Goal: Information Seeking & Learning: Learn about a topic

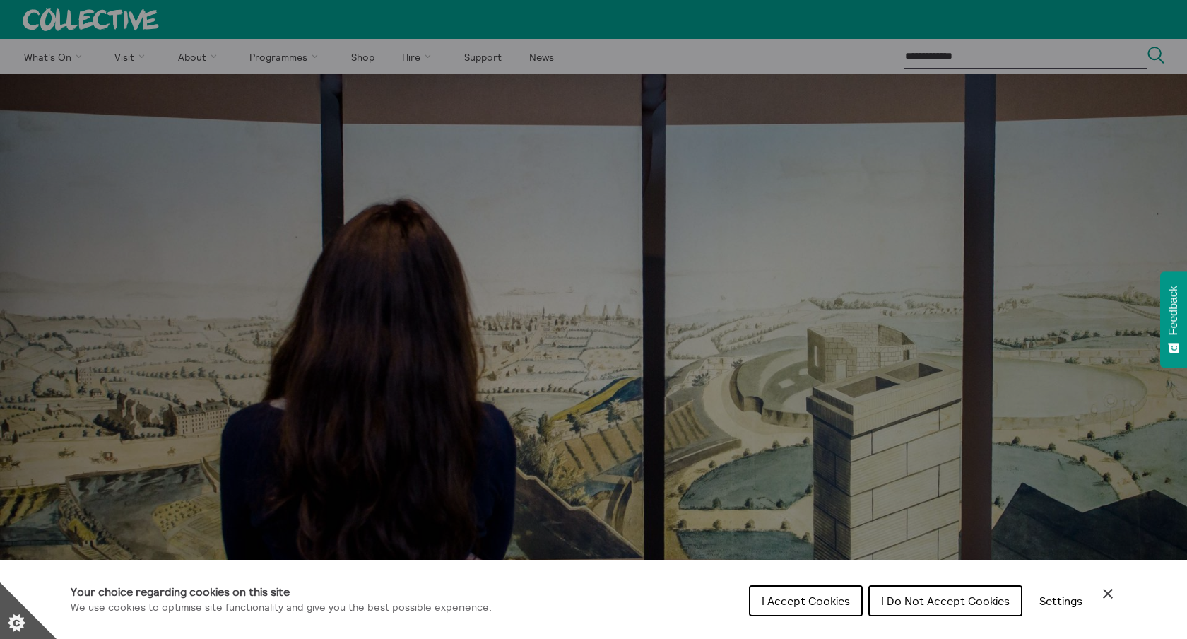
click at [806, 596] on span "I Accept Cookies" at bounding box center [806, 601] width 88 height 14
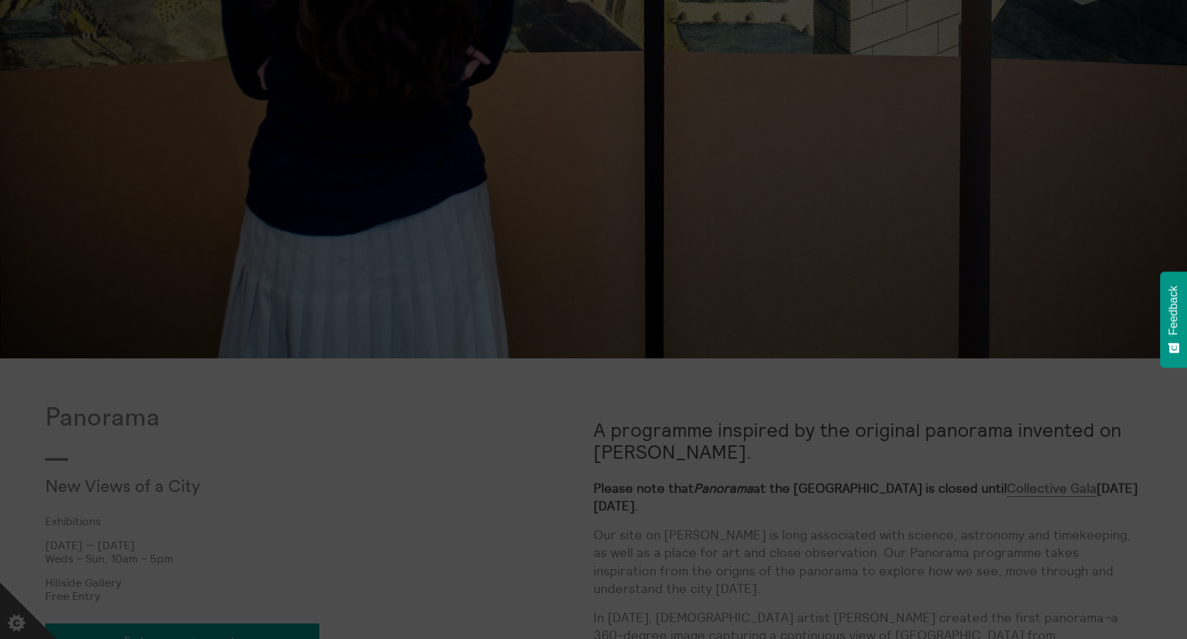
scroll to position [511, 0]
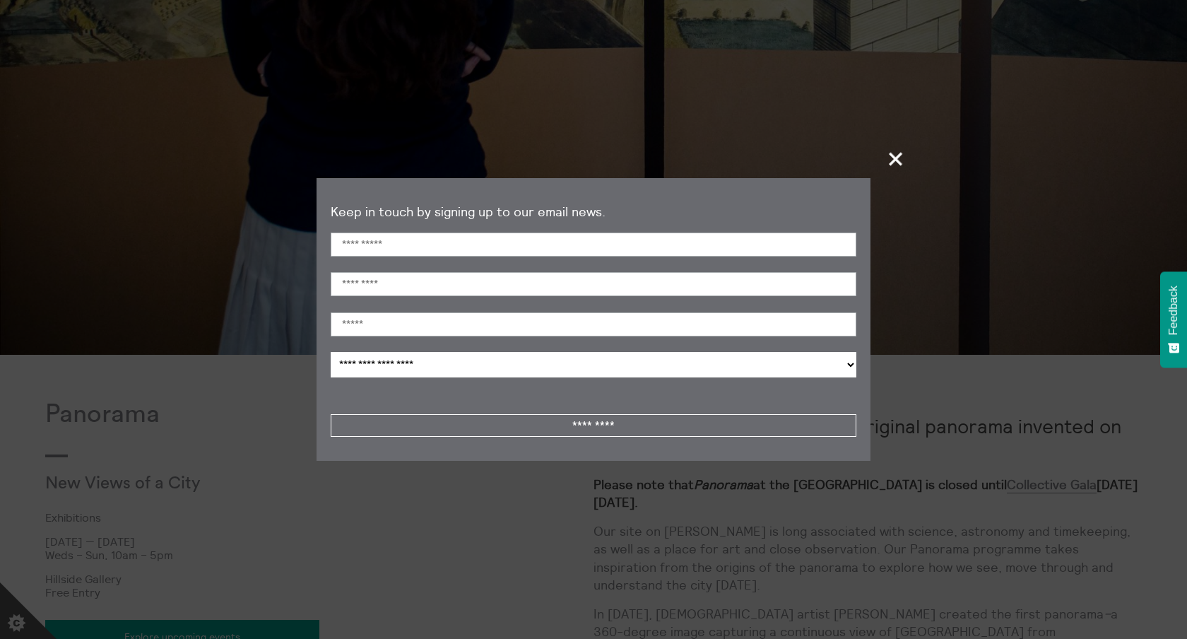
click at [891, 165] on span "+" at bounding box center [896, 159] width 42 height 42
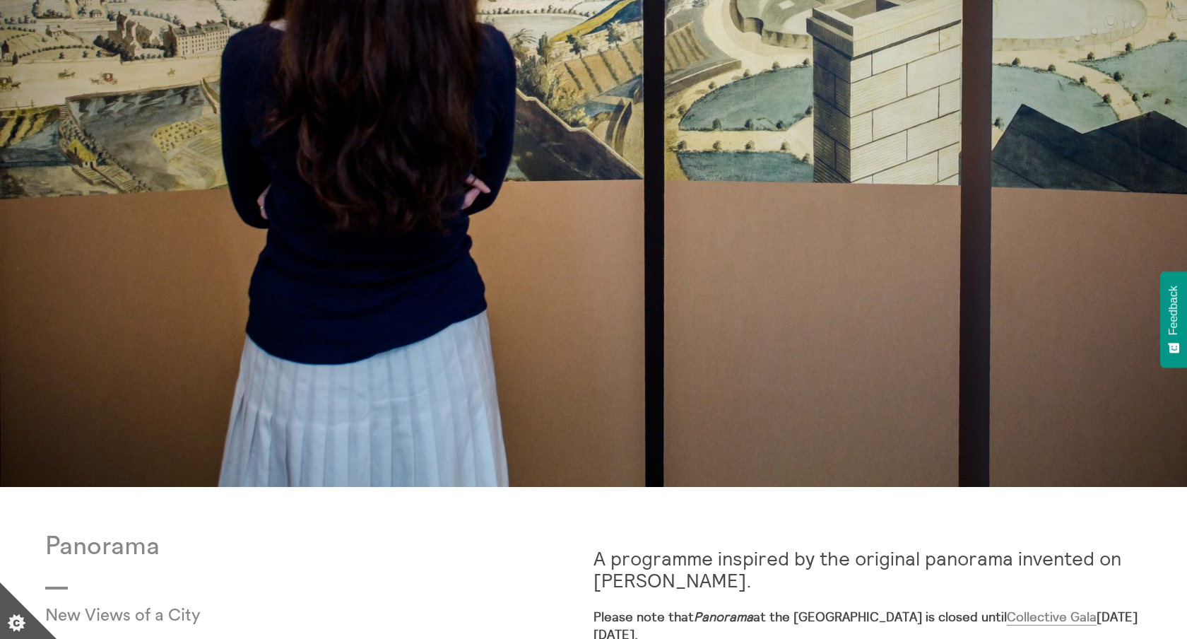
scroll to position [0, 0]
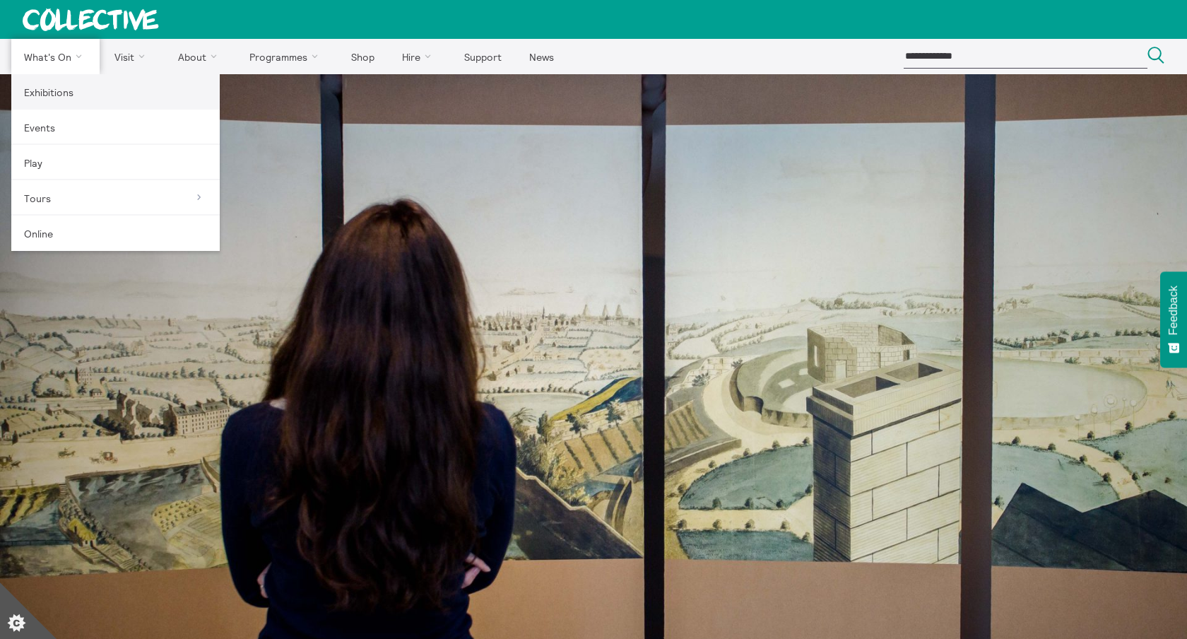
click at [51, 102] on link "Exhibitions" at bounding box center [115, 91] width 208 height 35
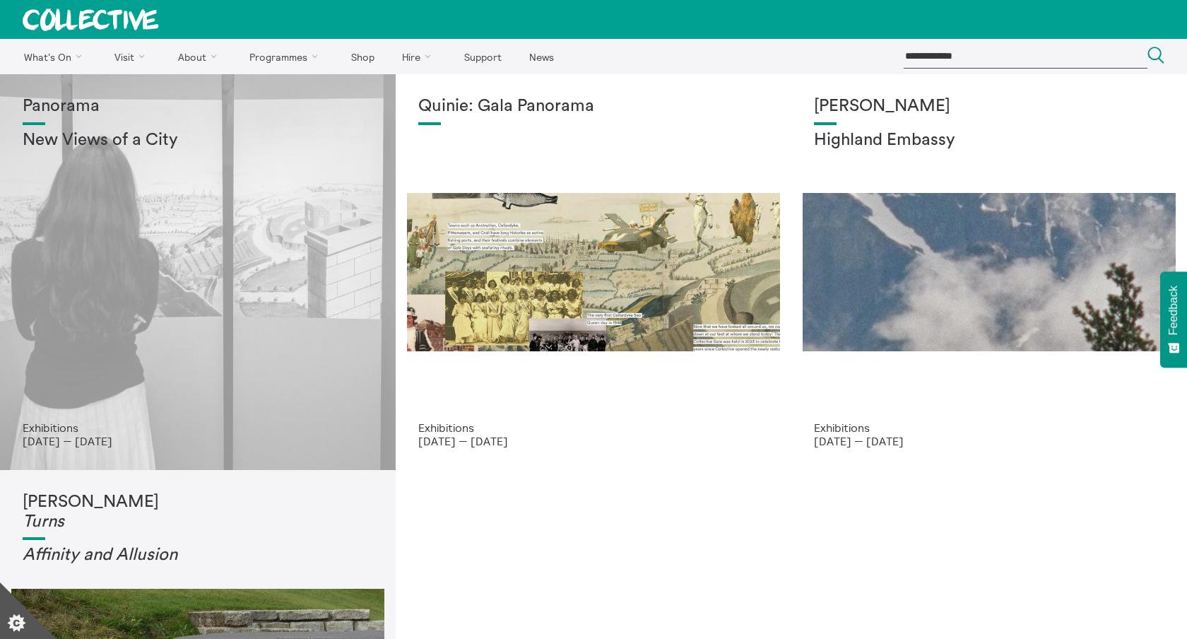
click at [199, 400] on div "Panorama New Views of a City" at bounding box center [198, 259] width 350 height 324
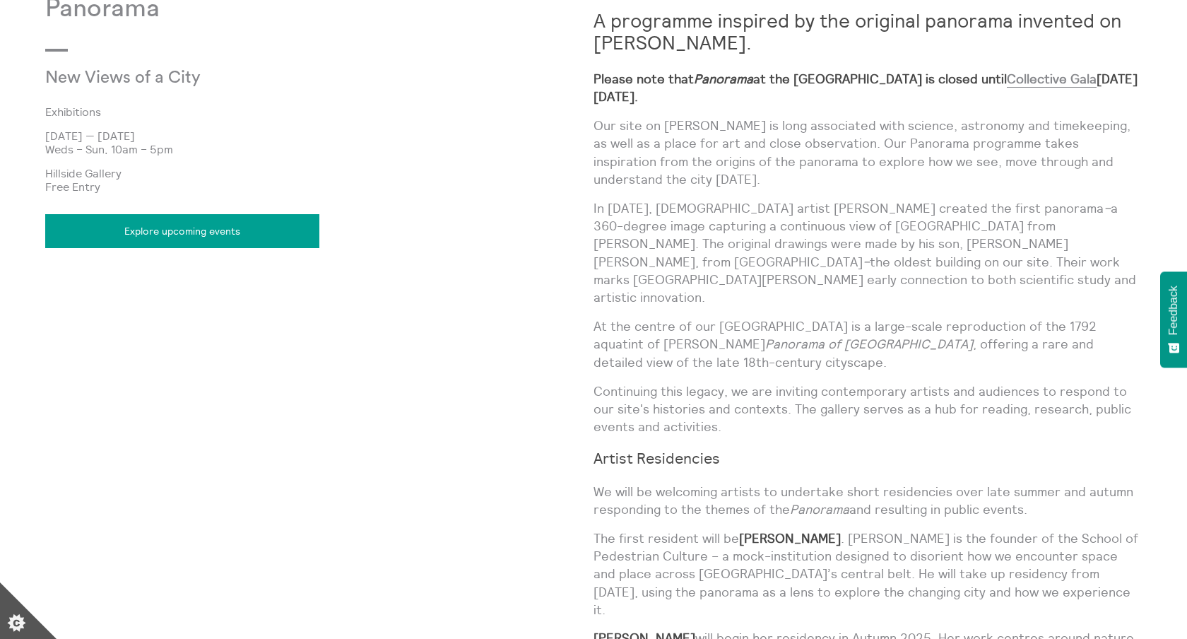
scroll to position [912, 0]
